Goal: Transaction & Acquisition: Book appointment/travel/reservation

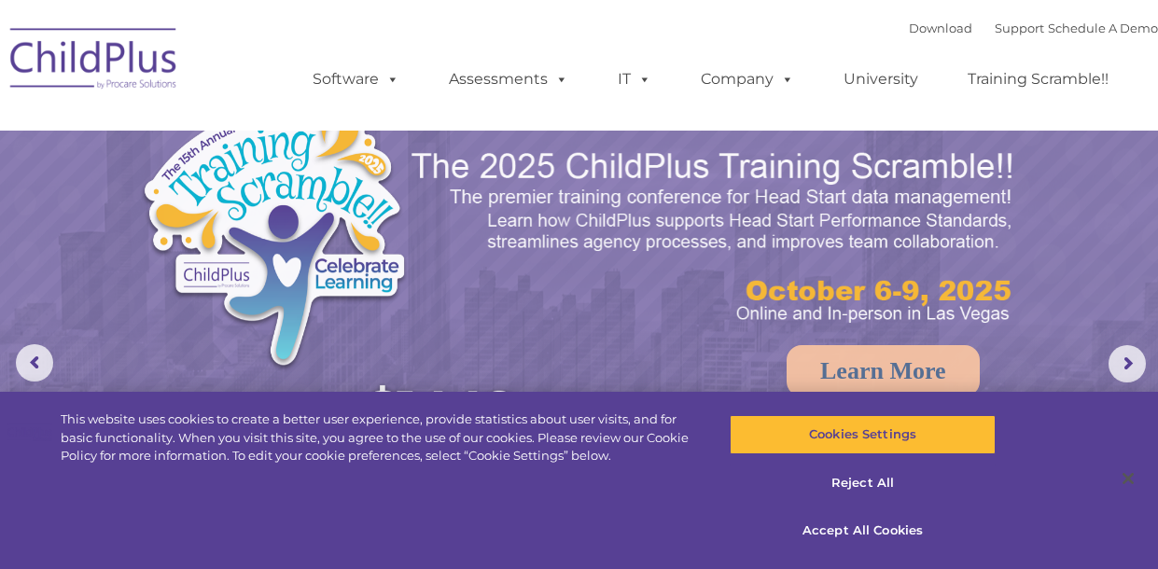
select select "MEDIUM"
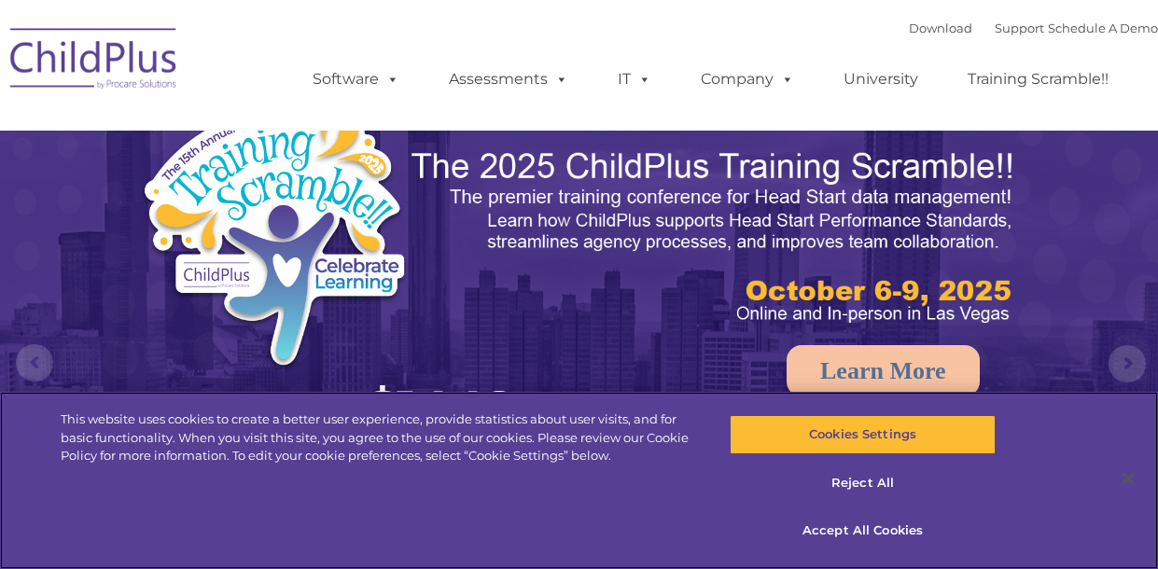
select select "MEDIUM"
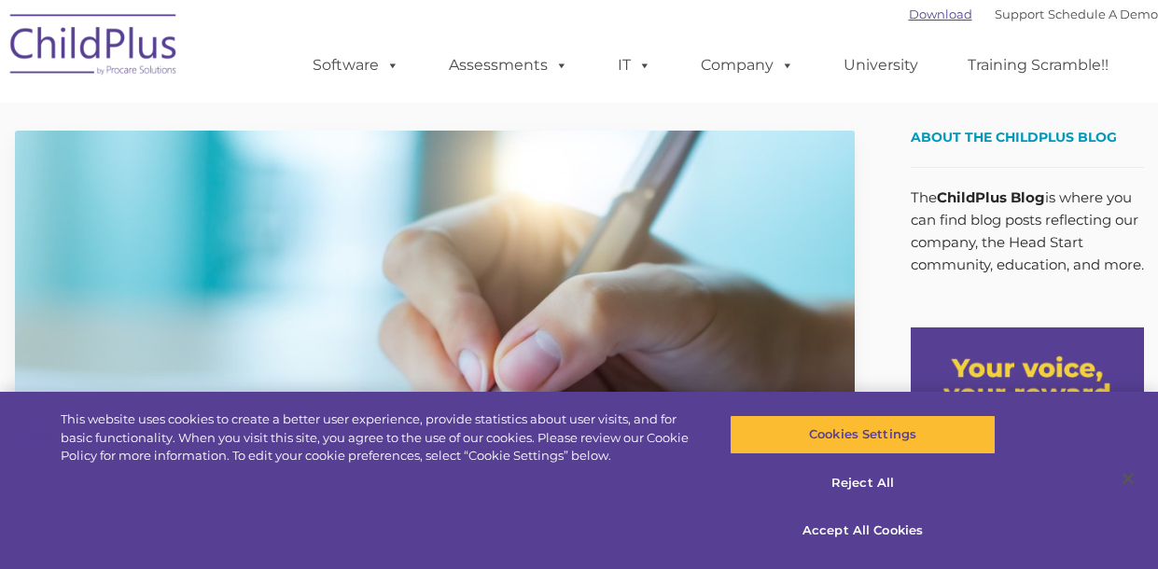
click at [917, 20] on link "Download" at bounding box center [940, 14] width 63 height 15
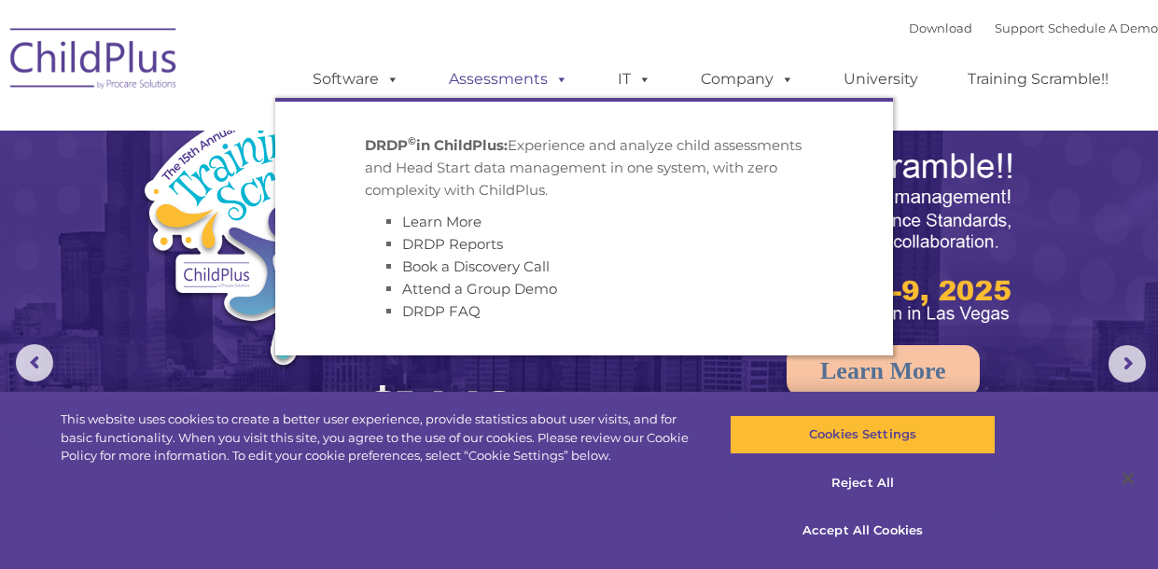
select select "MEDIUM"
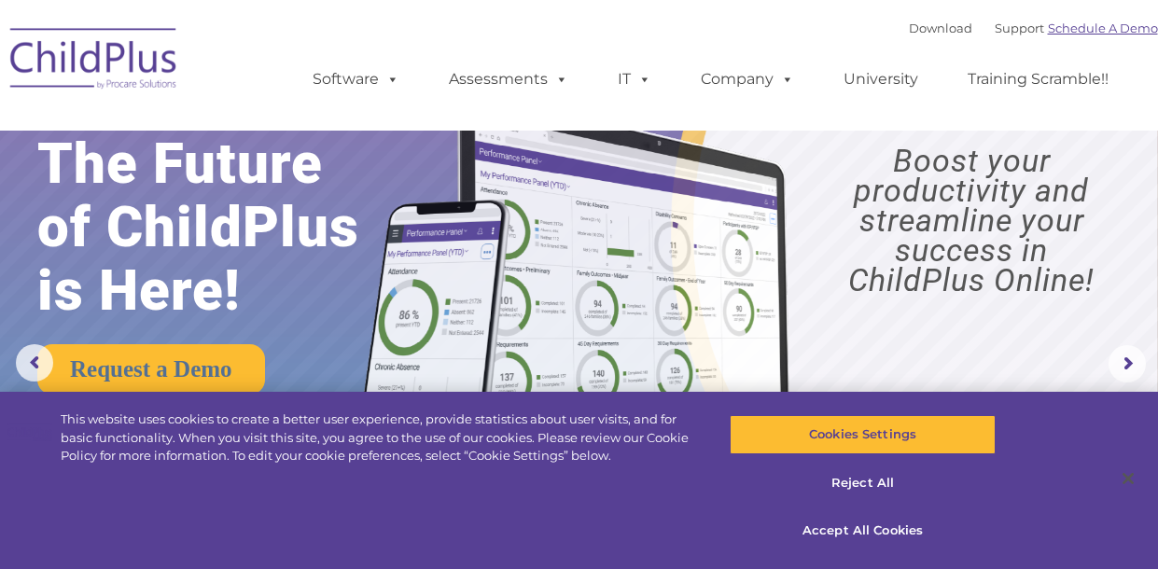
click at [1096, 34] on link "Schedule A Demo" at bounding box center [1103, 28] width 110 height 15
